Goal: Transaction & Acquisition: Purchase product/service

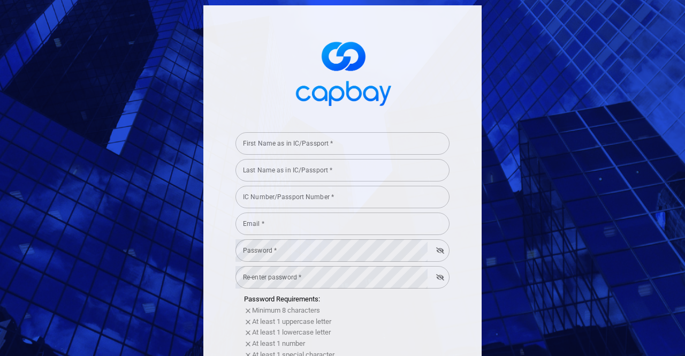
select select "MY"
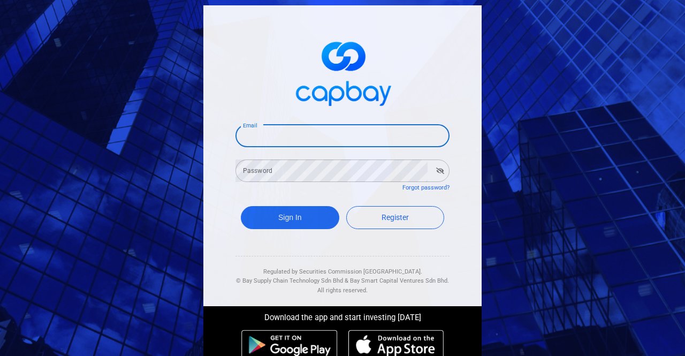
click at [306, 140] on input "Email" at bounding box center [342, 136] width 214 height 22
type input "[EMAIL_ADDRESS][DOMAIN_NAME]"
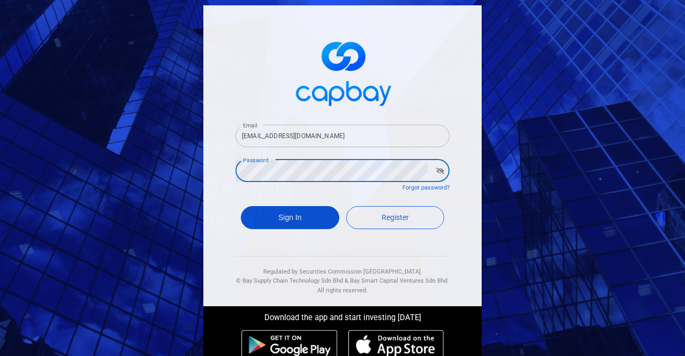
click at [274, 219] on button "Sign In" at bounding box center [290, 217] width 98 height 23
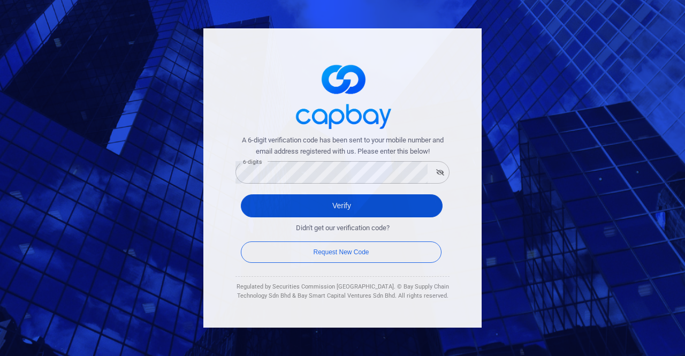
click at [348, 200] on button "Verify" at bounding box center [342, 205] width 202 height 23
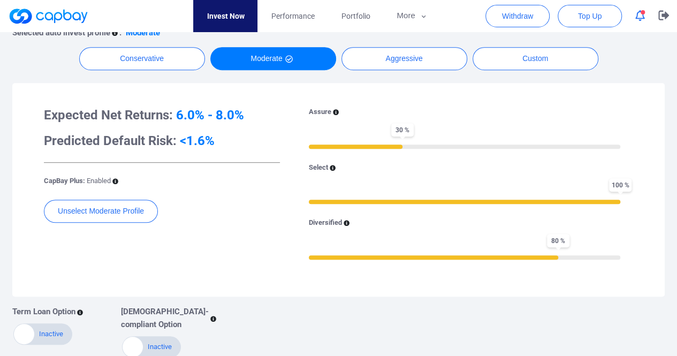
scroll to position [257, 0]
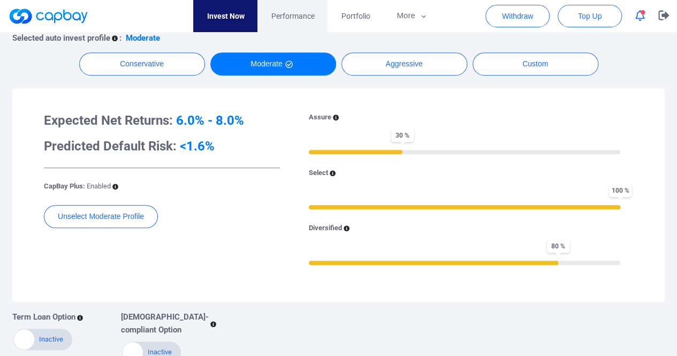
click at [300, 11] on span "Performance" at bounding box center [292, 16] width 43 height 12
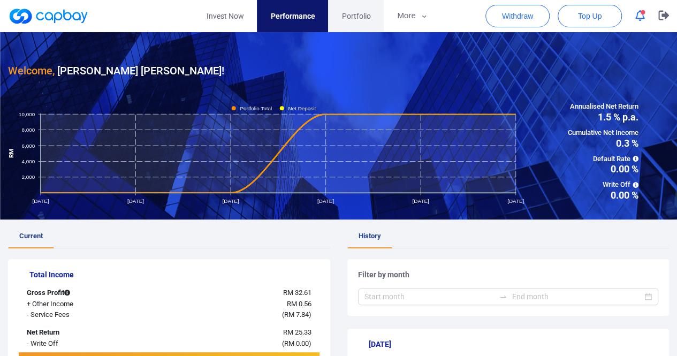
click at [359, 17] on span "Portfolio" at bounding box center [355, 16] width 29 height 12
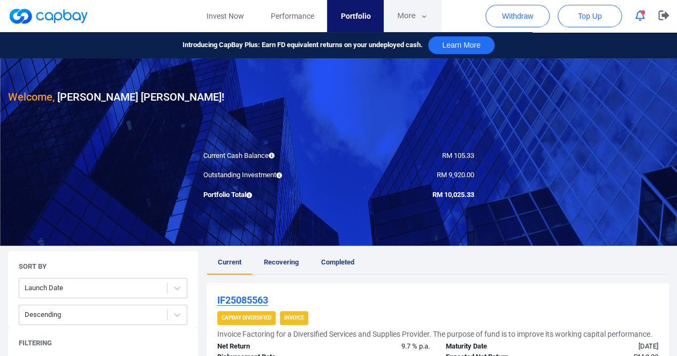
click at [421, 14] on icon "button" at bounding box center [424, 17] width 8 height 10
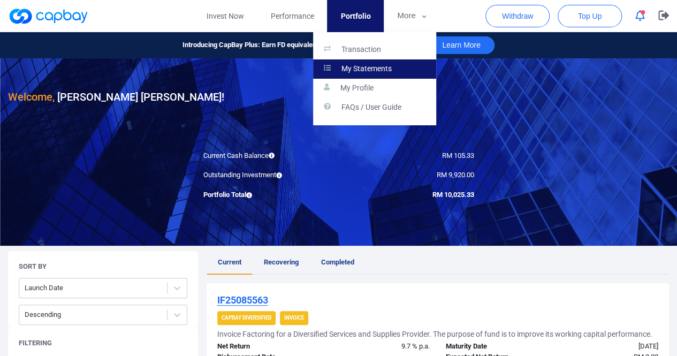
click at [381, 64] on p "My Statements" at bounding box center [366, 69] width 50 height 10
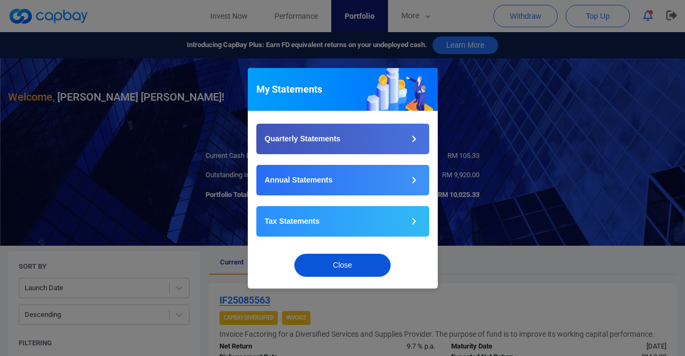
click at [344, 264] on button "Close" at bounding box center [342, 265] width 96 height 23
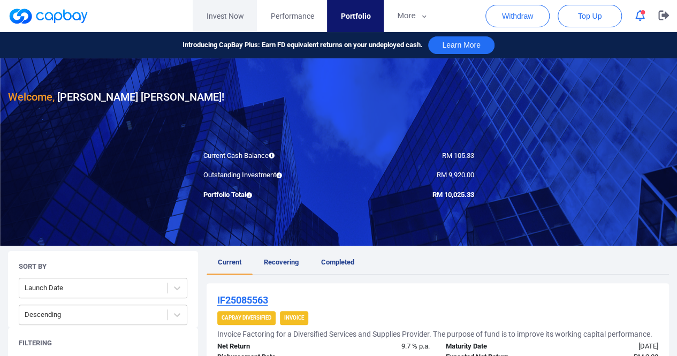
click at [223, 14] on link "Invest Now" at bounding box center [225, 16] width 64 height 32
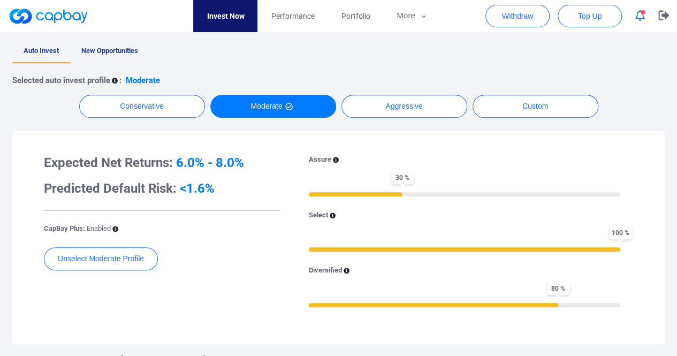
scroll to position [214, 0]
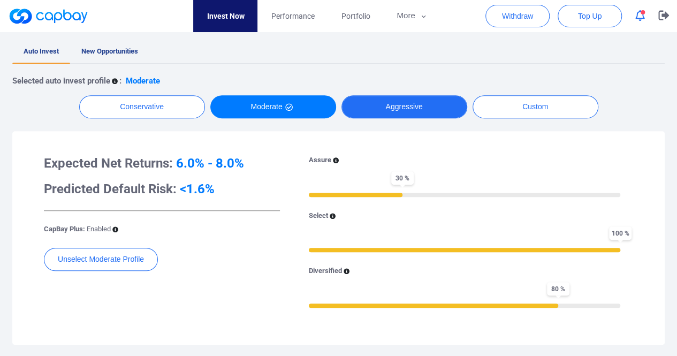
click at [415, 101] on button "Aggressive" at bounding box center [404, 106] width 126 height 23
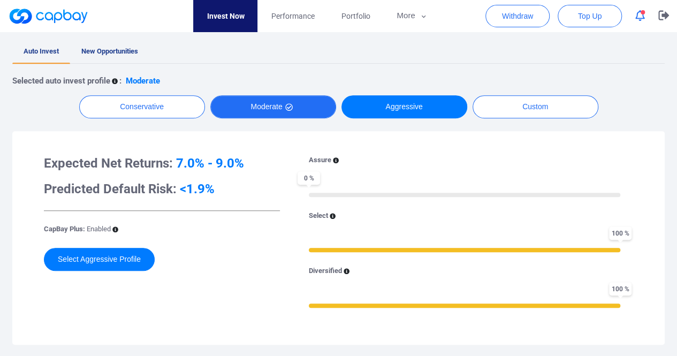
click at [289, 104] on icon "button" at bounding box center [288, 106] width 7 height 7
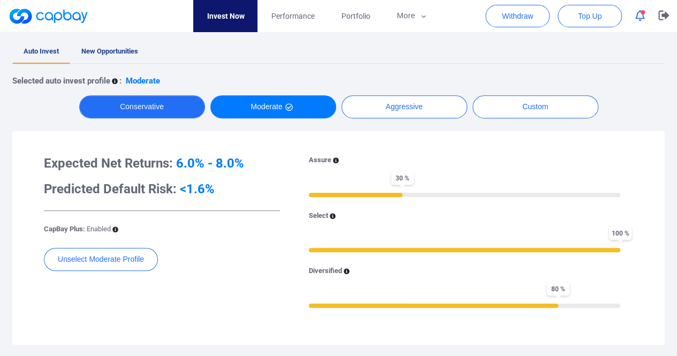
click at [165, 106] on button "Conservative" at bounding box center [142, 106] width 126 height 23
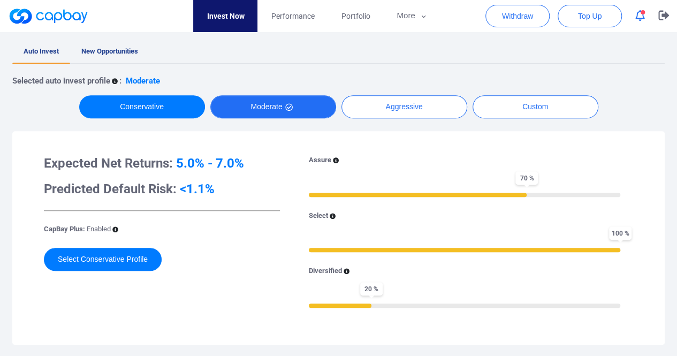
click at [270, 111] on button "Moderate" at bounding box center [273, 106] width 126 height 23
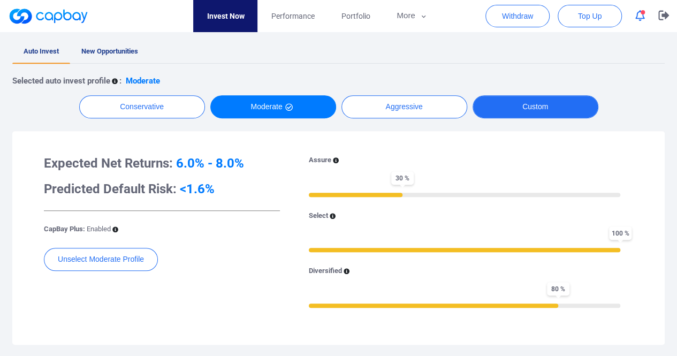
click at [536, 97] on button "Custom" at bounding box center [536, 106] width 126 height 23
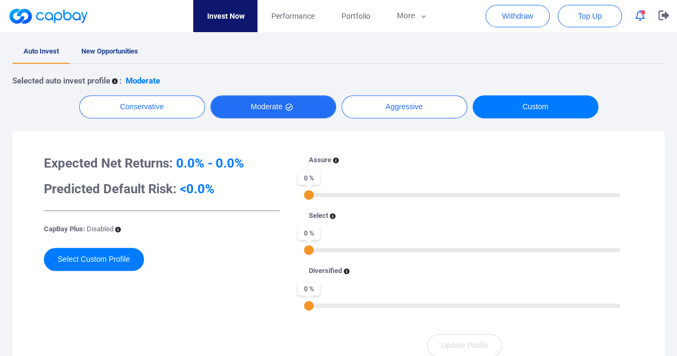
click at [253, 110] on button "Moderate" at bounding box center [273, 106] width 126 height 23
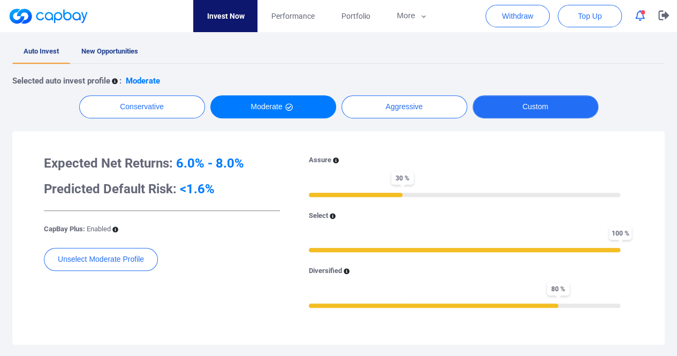
click at [542, 103] on button "Custom" at bounding box center [536, 106] width 126 height 23
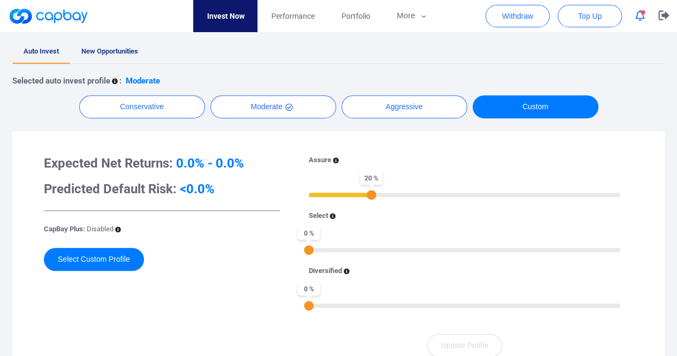
drag, startPoint x: 311, startPoint y: 195, endPoint x: 374, endPoint y: 191, distance: 62.3
click at [374, 191] on div "20 %" at bounding box center [372, 195] width 10 height 10
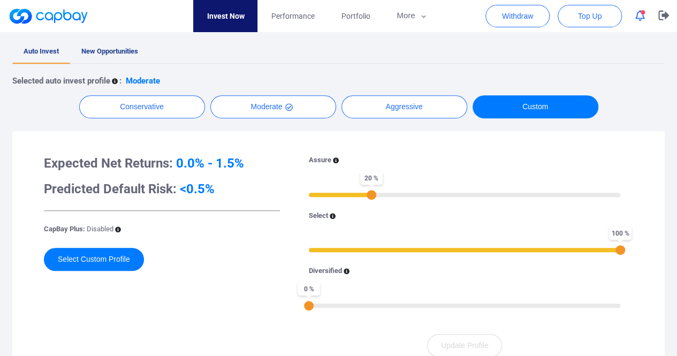
drag, startPoint x: 308, startPoint y: 251, endPoint x: 656, endPoint y: 226, distance: 348.7
click at [656, 226] on div "Expected Net Returns: 0.0% - 1.5% Predicted Default Risk: <0.5% CapBay Plus: Di…" at bounding box center [338, 255] width 652 height 249
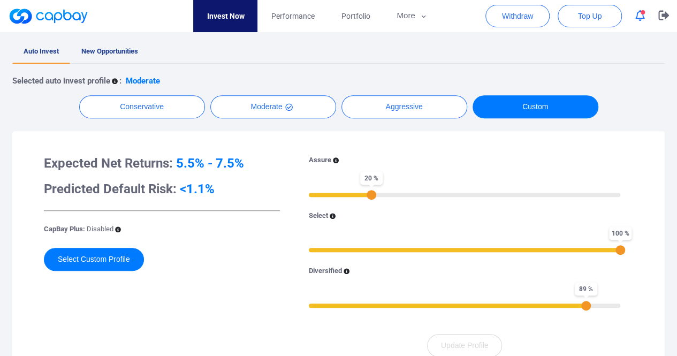
drag, startPoint x: 309, startPoint y: 303, endPoint x: 588, endPoint y: 272, distance: 280.0
click at [588, 272] on div "Diversified 89 %" at bounding box center [464, 286] width 311 height 43
drag, startPoint x: 587, startPoint y: 305, endPoint x: 631, endPoint y: 297, distance: 45.7
click at [631, 297] on div "Assure 20 % Select 100 % Diversified 100 %" at bounding box center [464, 238] width 337 height 166
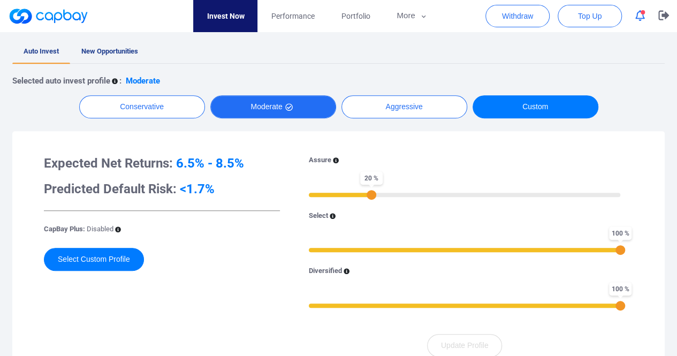
click at [288, 109] on icon "button" at bounding box center [288, 106] width 7 height 7
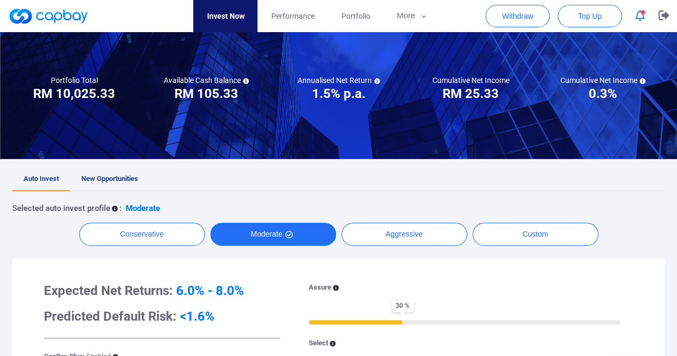
scroll to position [63, 0]
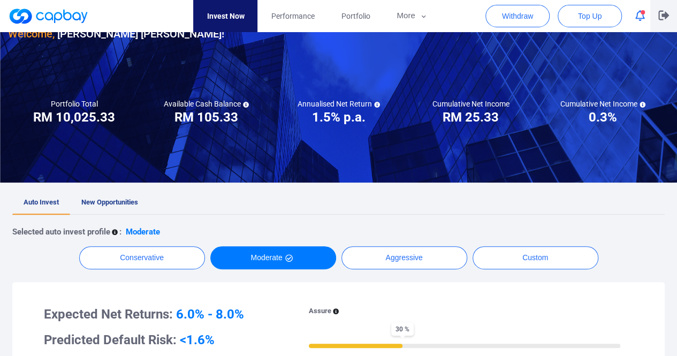
click at [661, 15] on icon "button" at bounding box center [663, 15] width 11 height 10
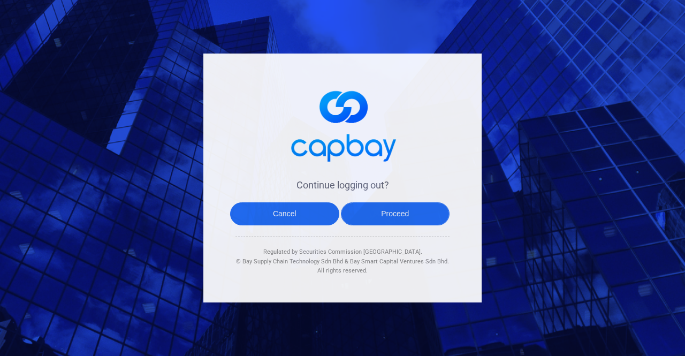
click at [393, 219] on button "Proceed" at bounding box center [395, 213] width 109 height 23
